Goal: Transaction & Acquisition: Book appointment/travel/reservation

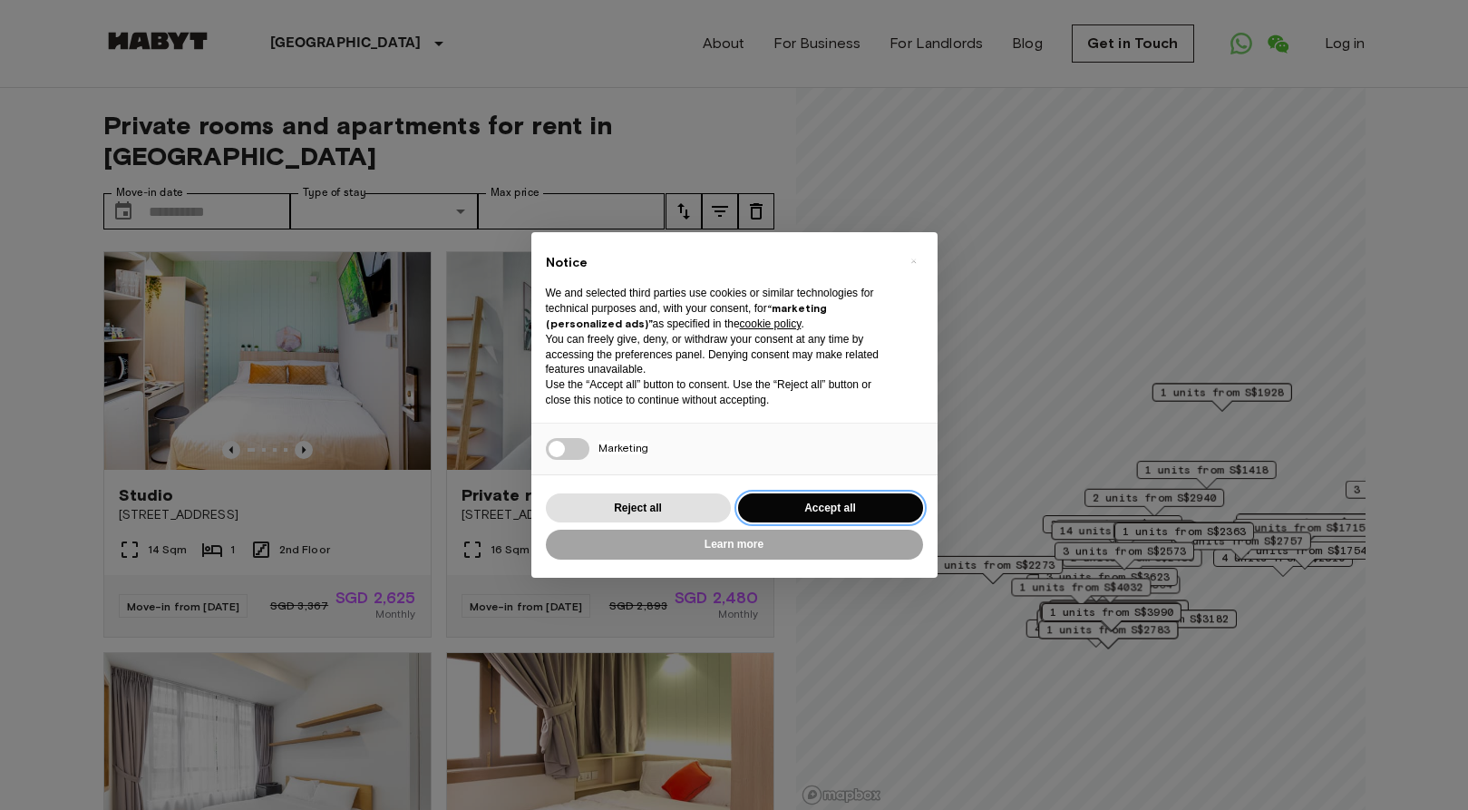
click at [839, 506] on button "Accept all" at bounding box center [830, 508] width 185 height 30
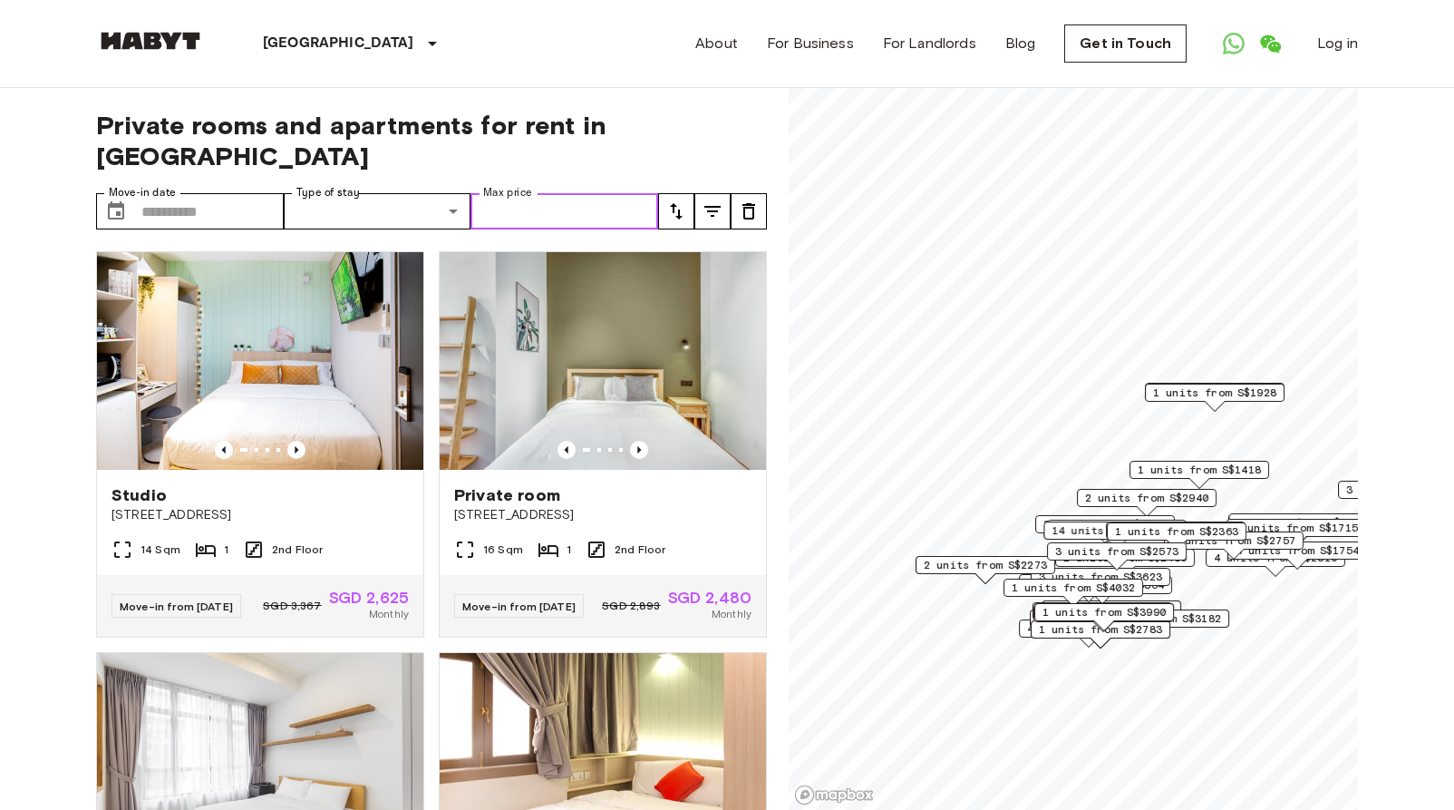
click at [527, 193] on input "Max price" at bounding box center [565, 211] width 188 height 36
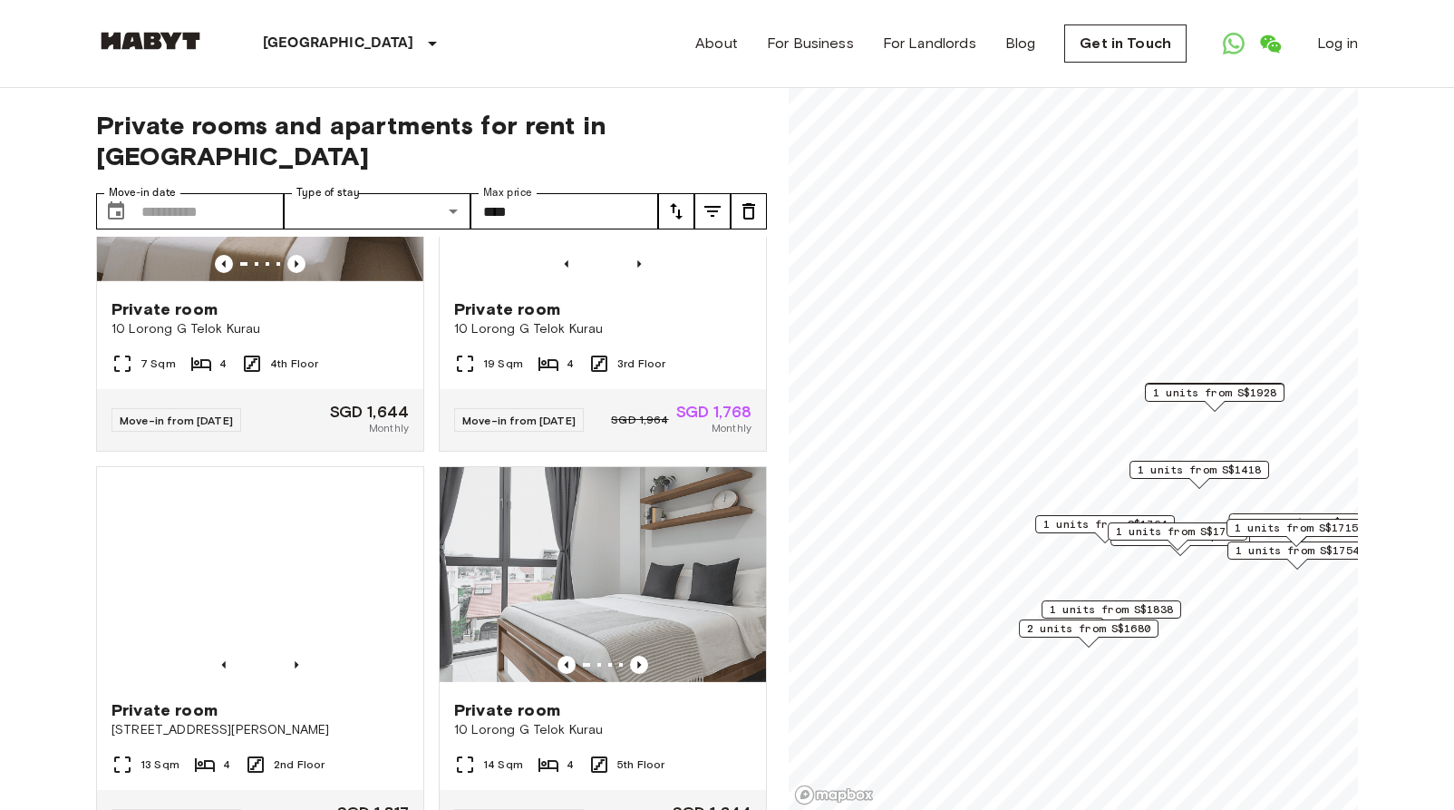
scroll to position [5785, 0]
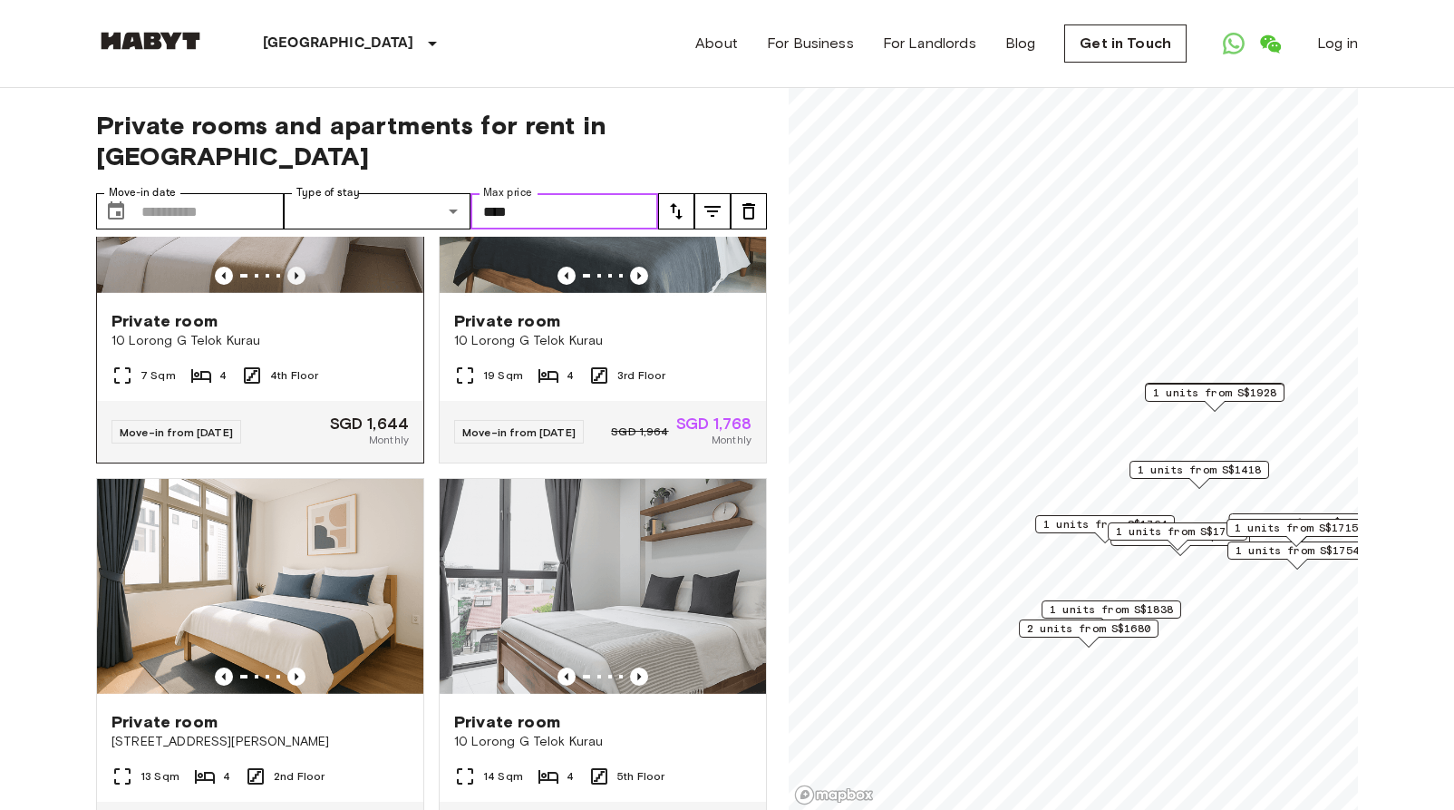
click at [302, 285] on icon "Previous image" at bounding box center [296, 276] width 18 height 18
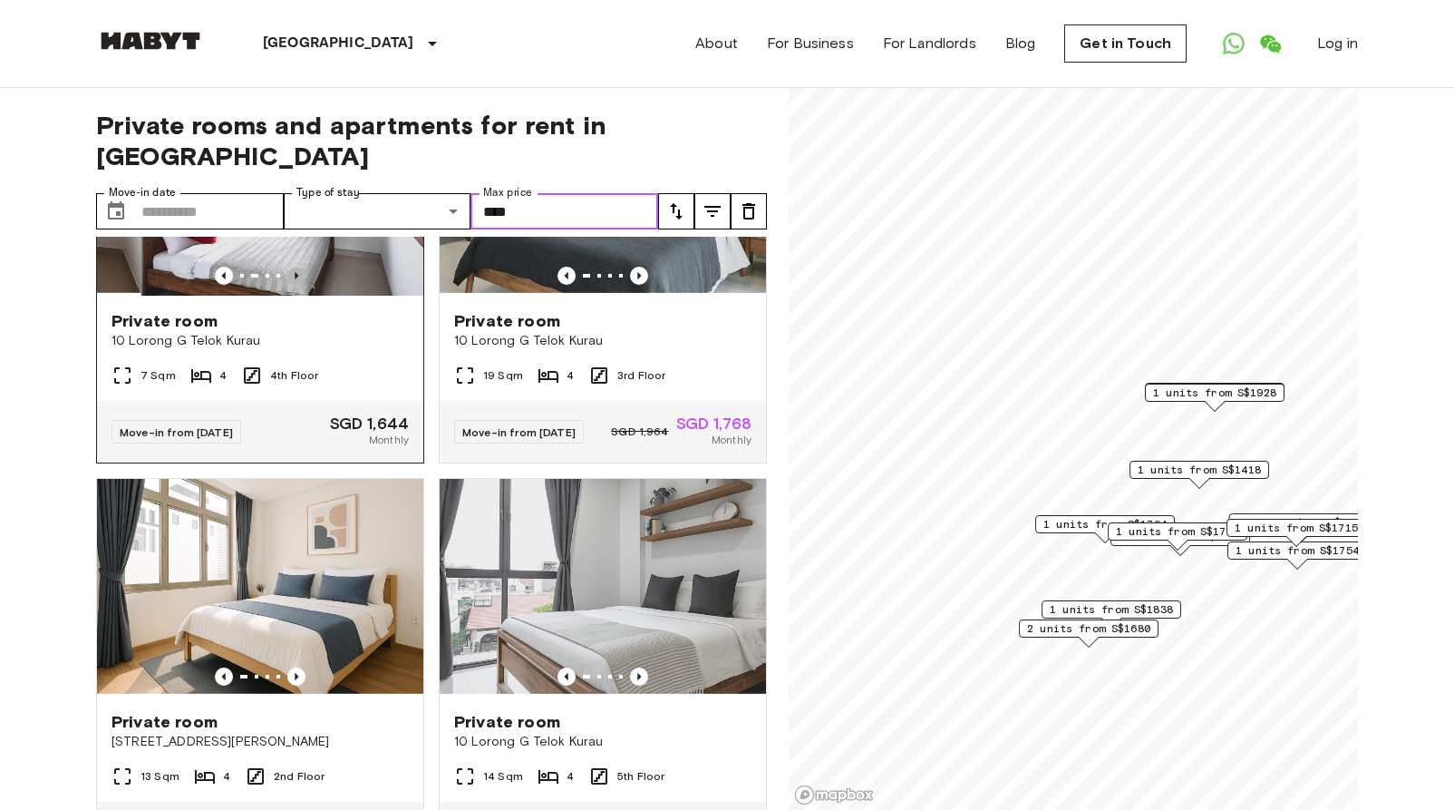
click at [302, 285] on icon "Previous image" at bounding box center [296, 276] width 18 height 18
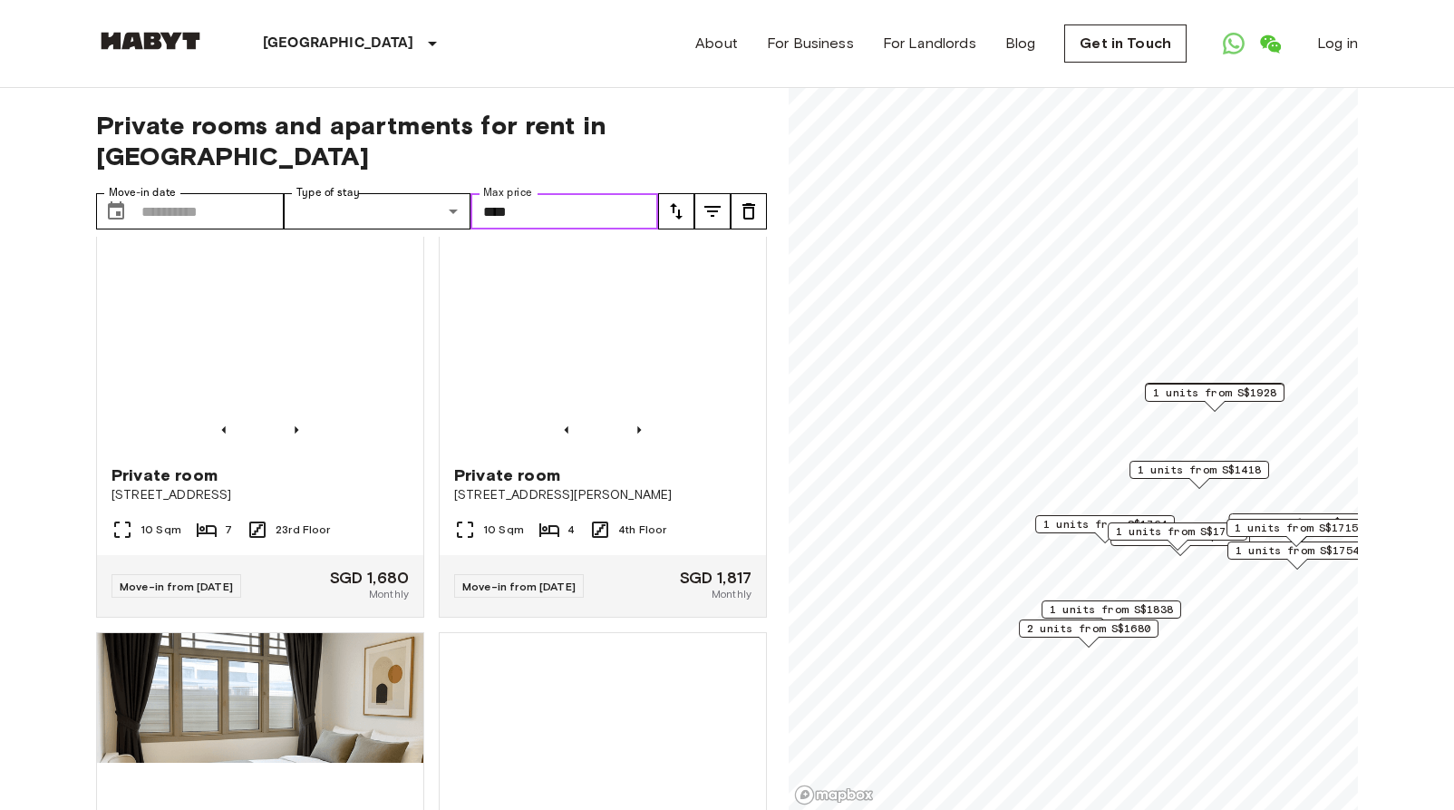
scroll to position [4019, 0]
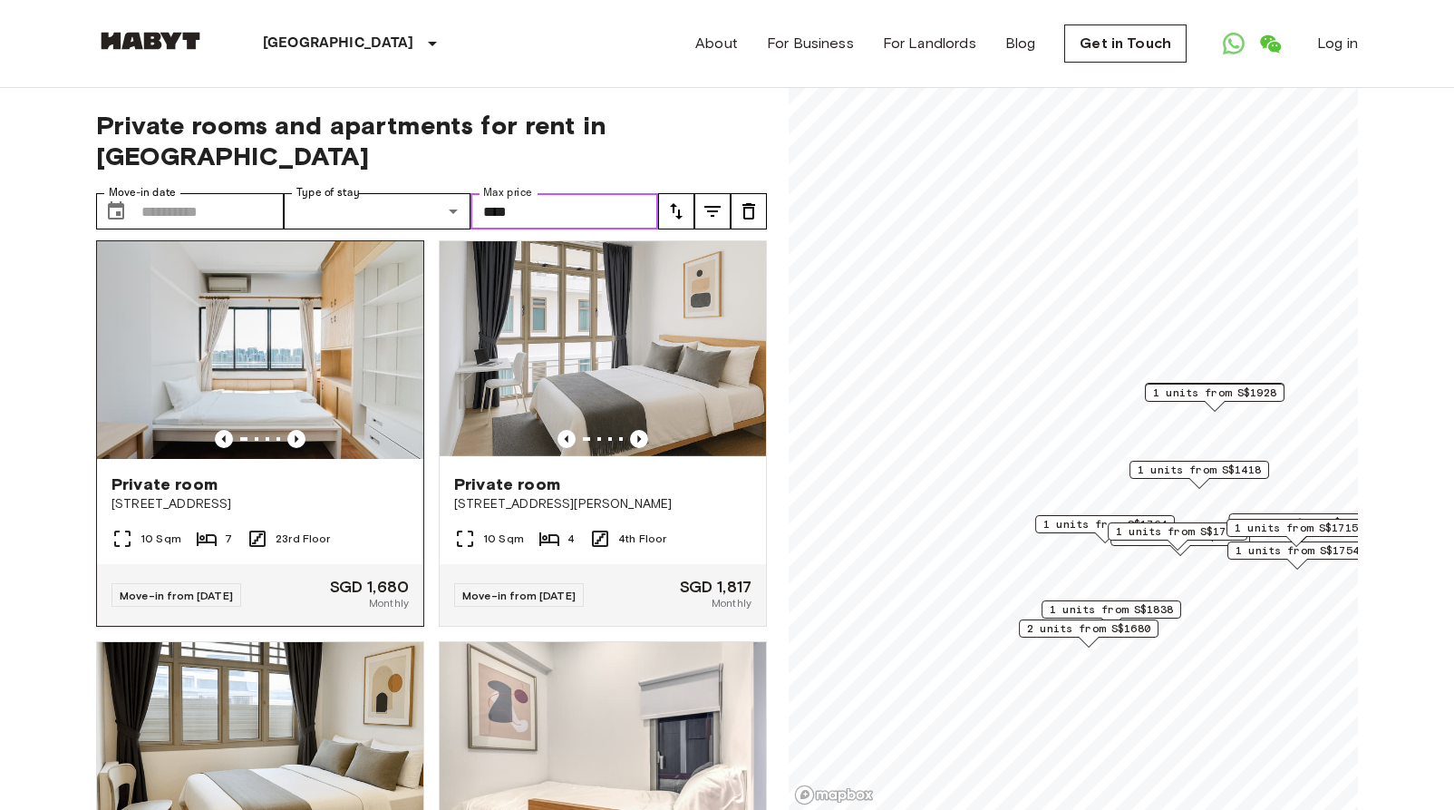
click at [306, 459] on img at bounding box center [260, 350] width 326 height 218
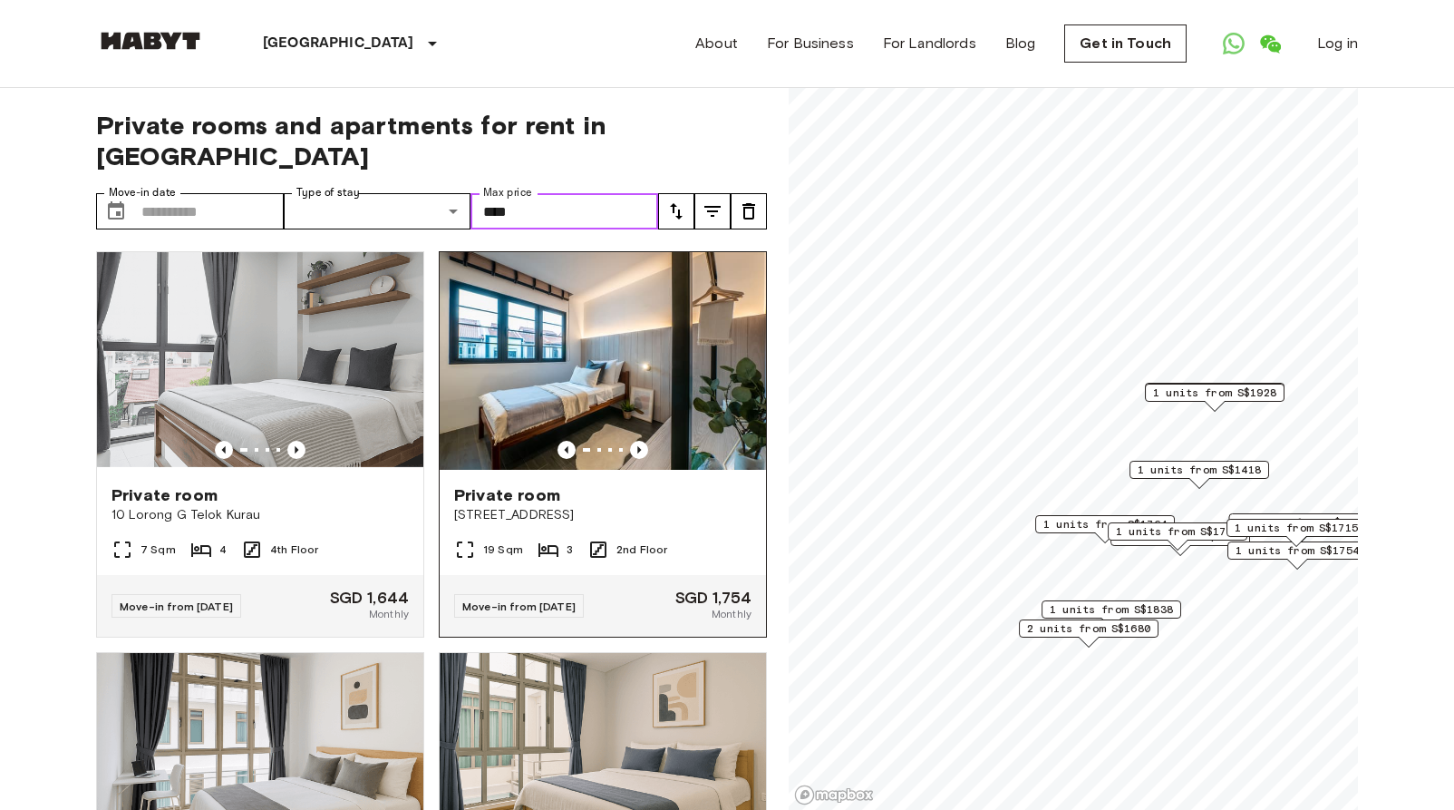
scroll to position [0, 0]
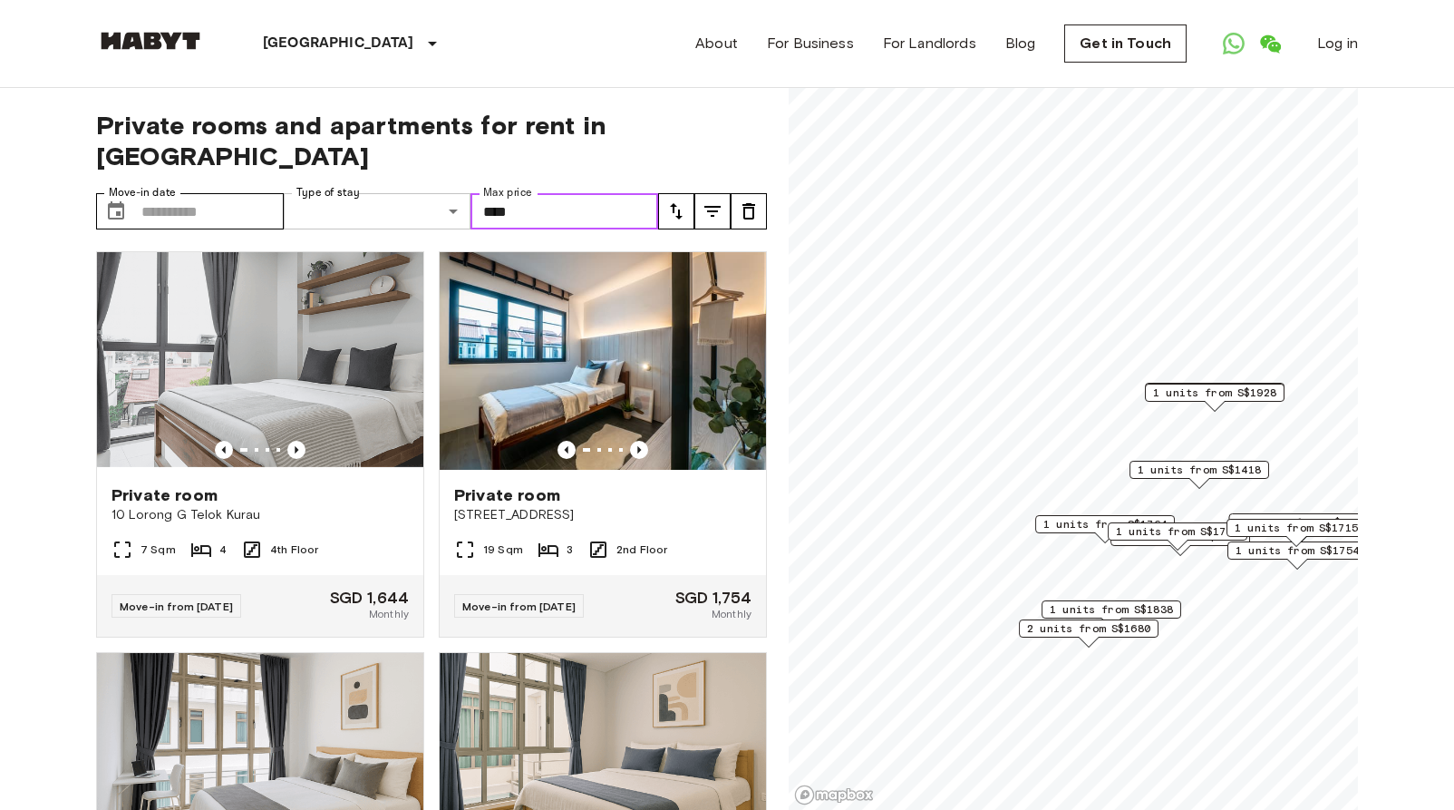
type input "****"
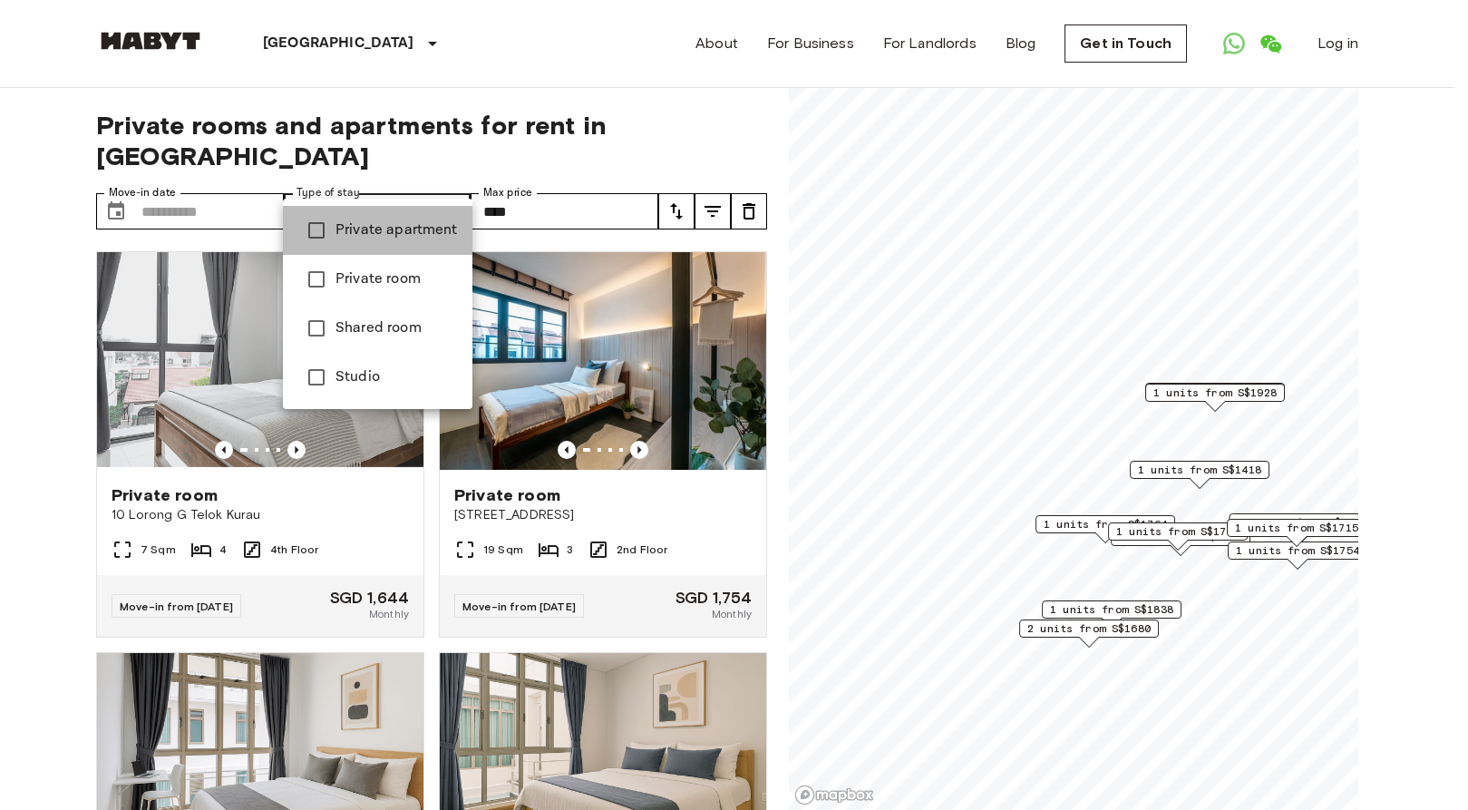
click at [430, 224] on span "Private apartment" at bounding box center [397, 230] width 122 height 22
type input "**********"
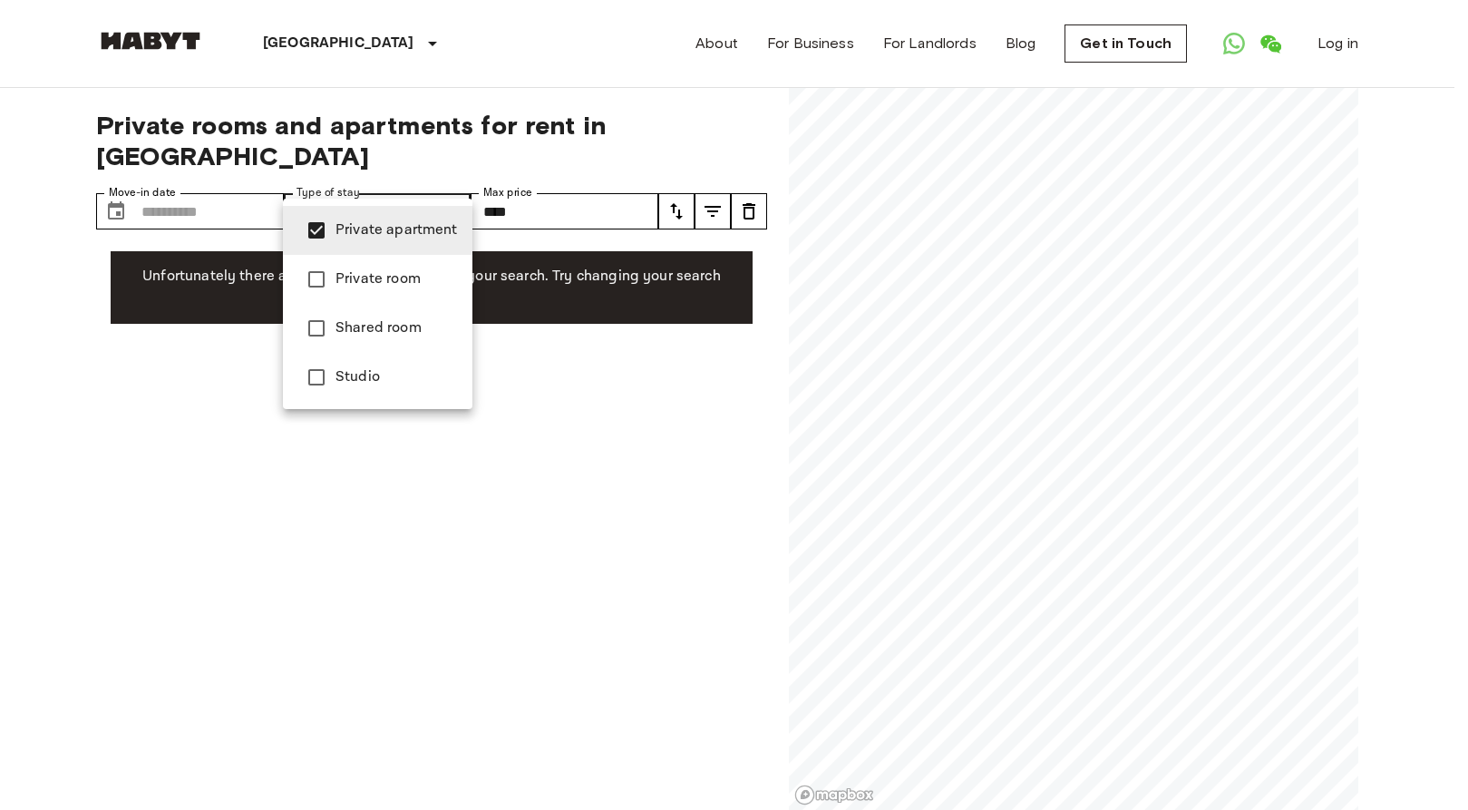
click at [611, 197] on div at bounding box center [734, 405] width 1468 height 810
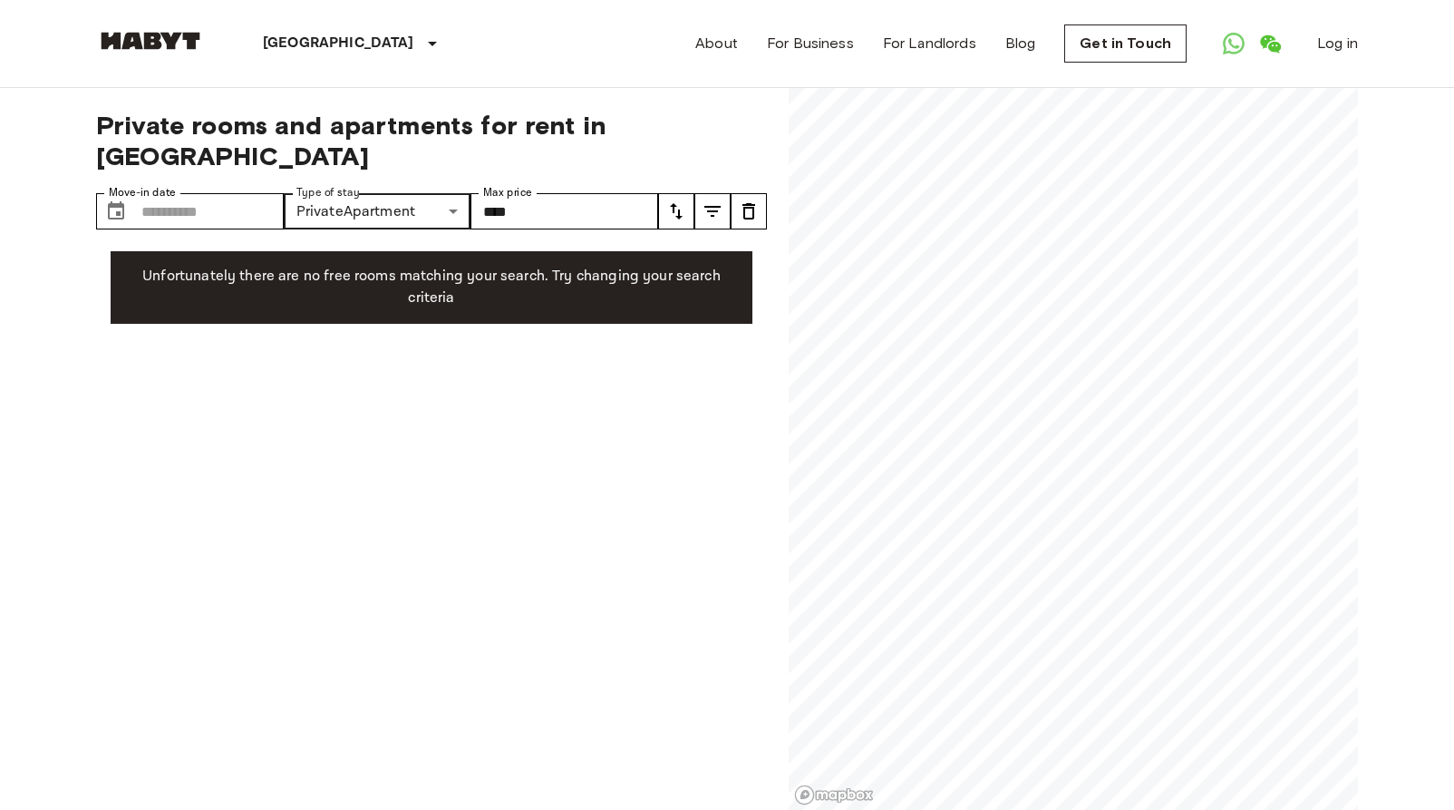
click at [611, 197] on div at bounding box center [727, 405] width 1454 height 810
click at [611, 193] on input "****" at bounding box center [565, 211] width 188 height 36
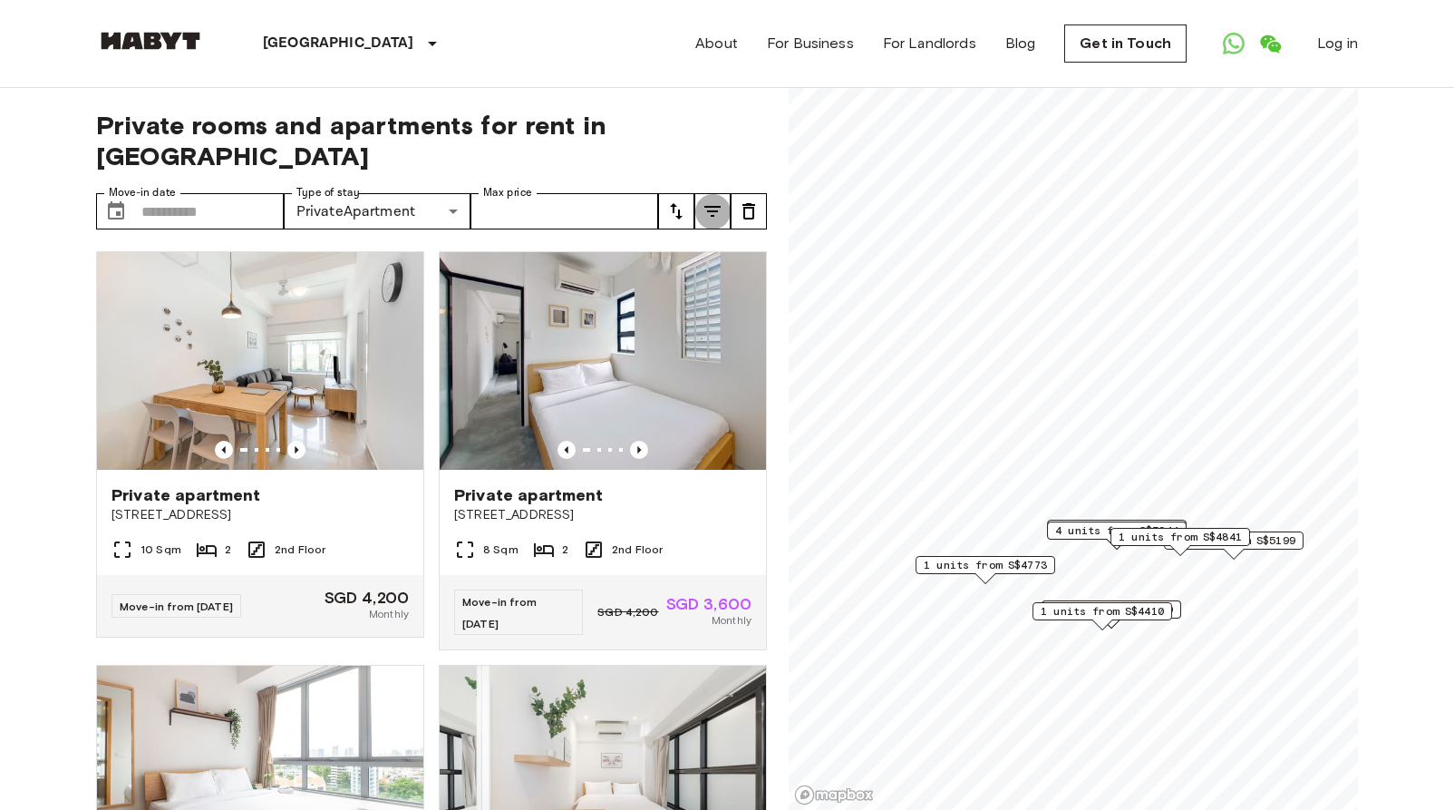
click at [710, 200] on icon "tune" at bounding box center [713, 211] width 22 height 22
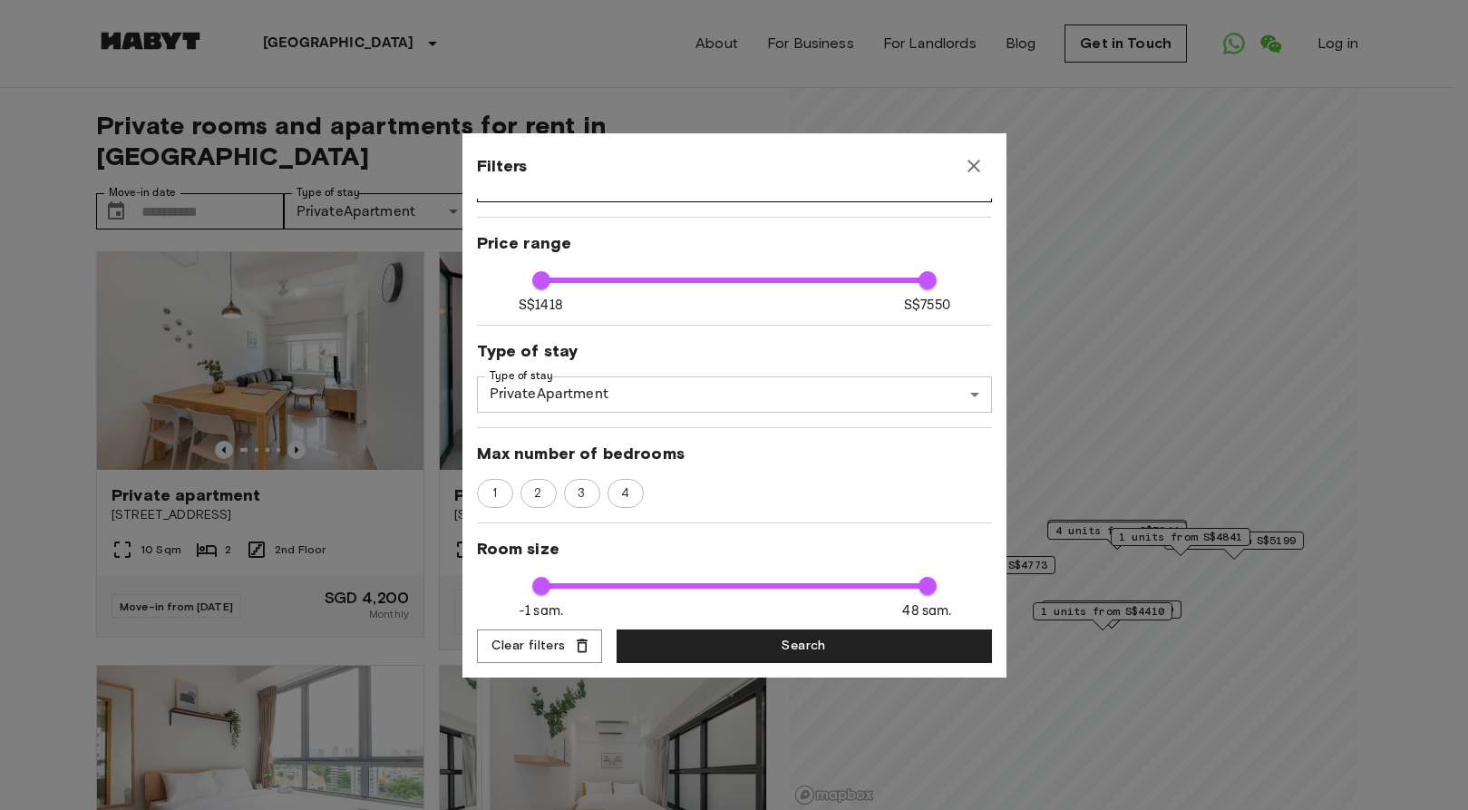
scroll to position [70, 0]
click at [493, 500] on span "1" at bounding box center [494, 492] width 24 height 18
type input "****"
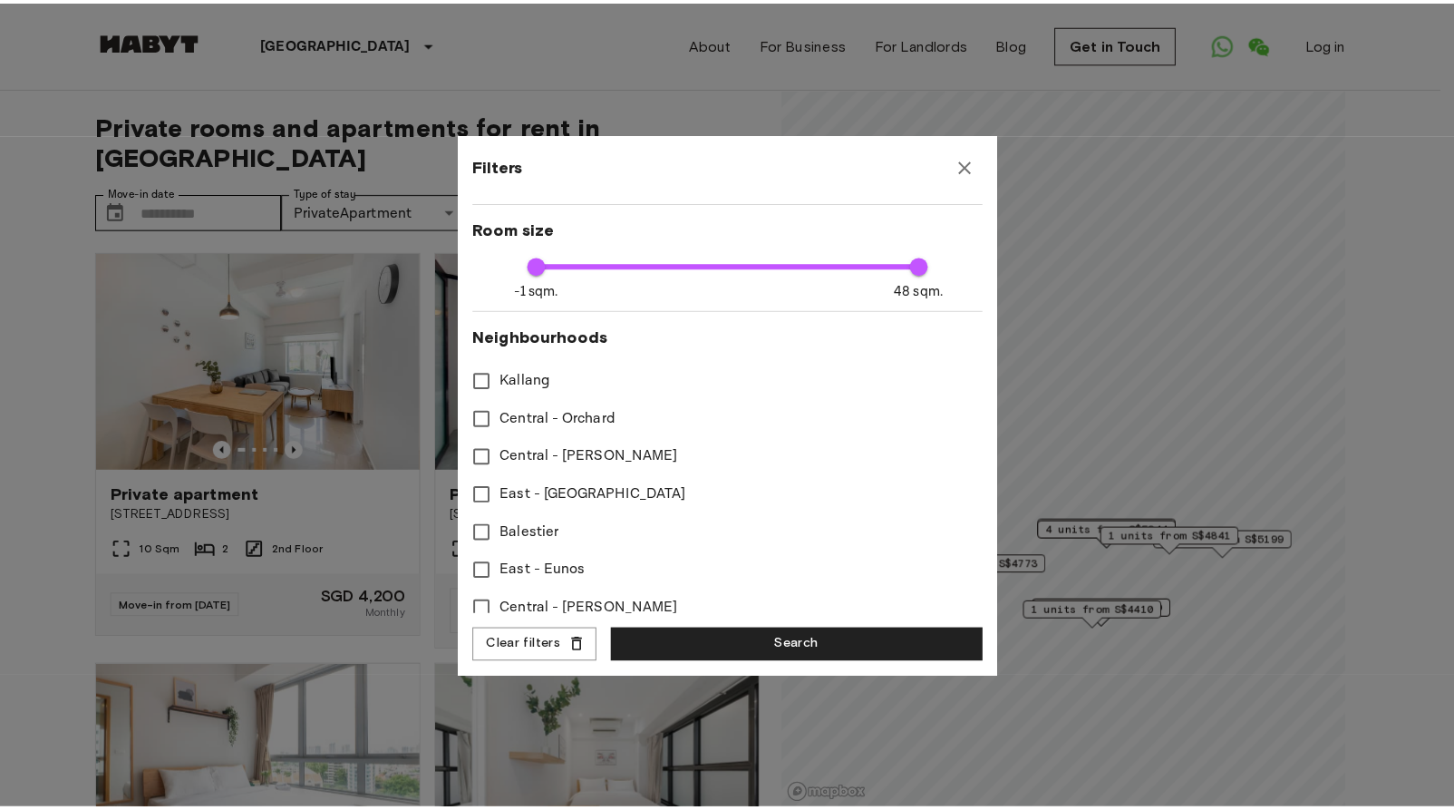
scroll to position [505, 0]
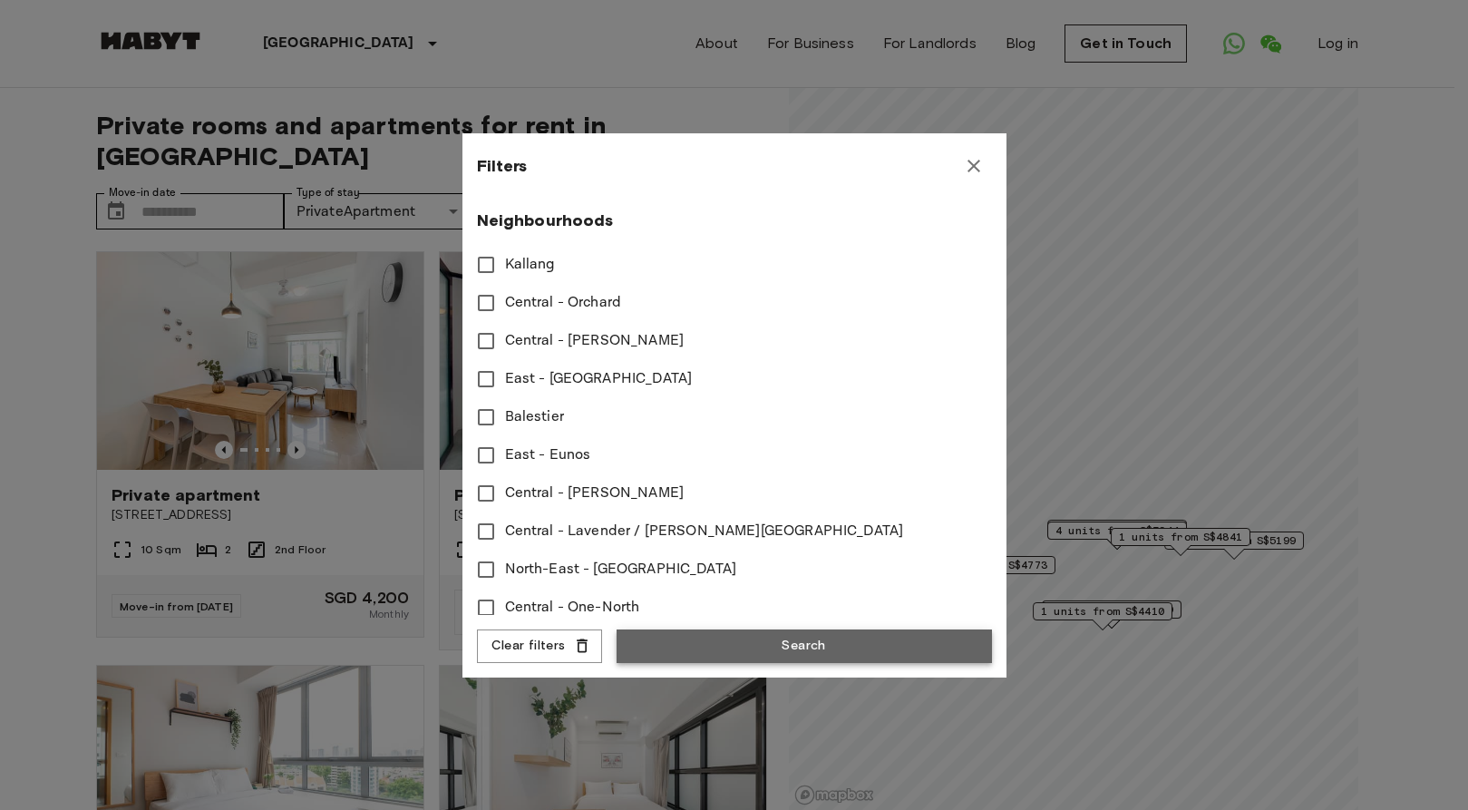
click at [689, 652] on button "Search" at bounding box center [804, 646] width 375 height 34
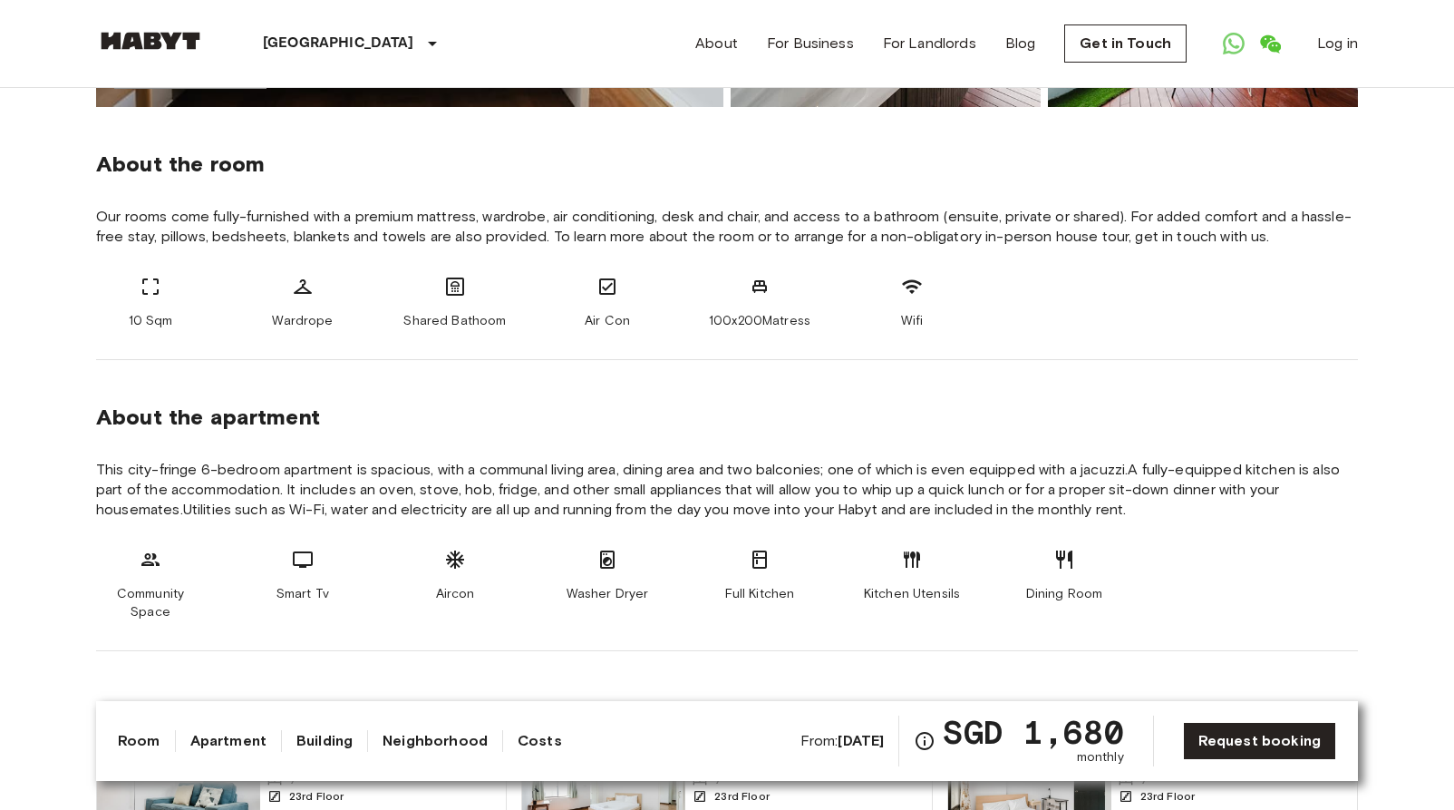
scroll to position [611, 0]
